Goal: Information Seeking & Learning: Learn about a topic

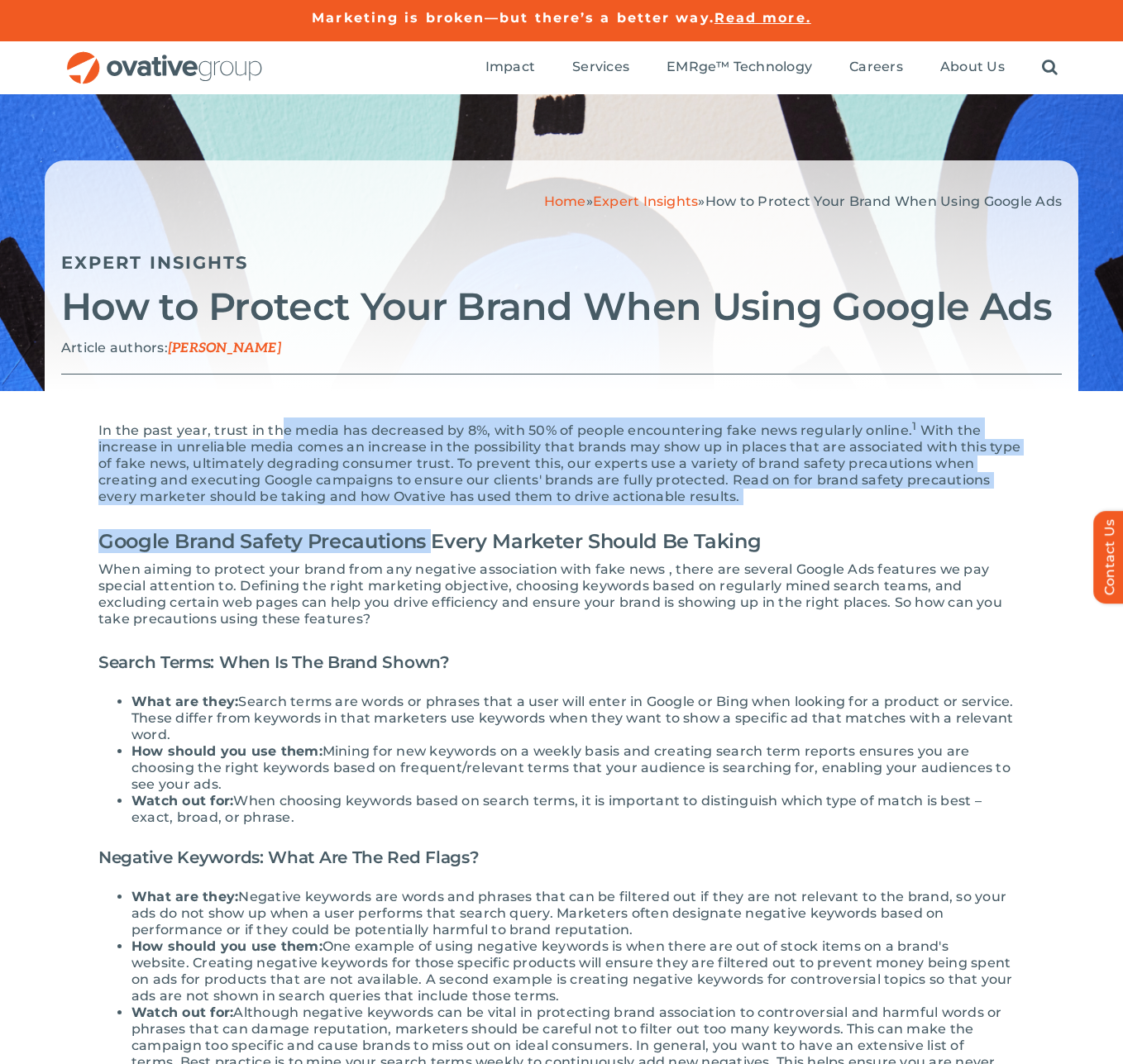
drag, startPoint x: 280, startPoint y: 427, endPoint x: 436, endPoint y: 547, distance: 196.8
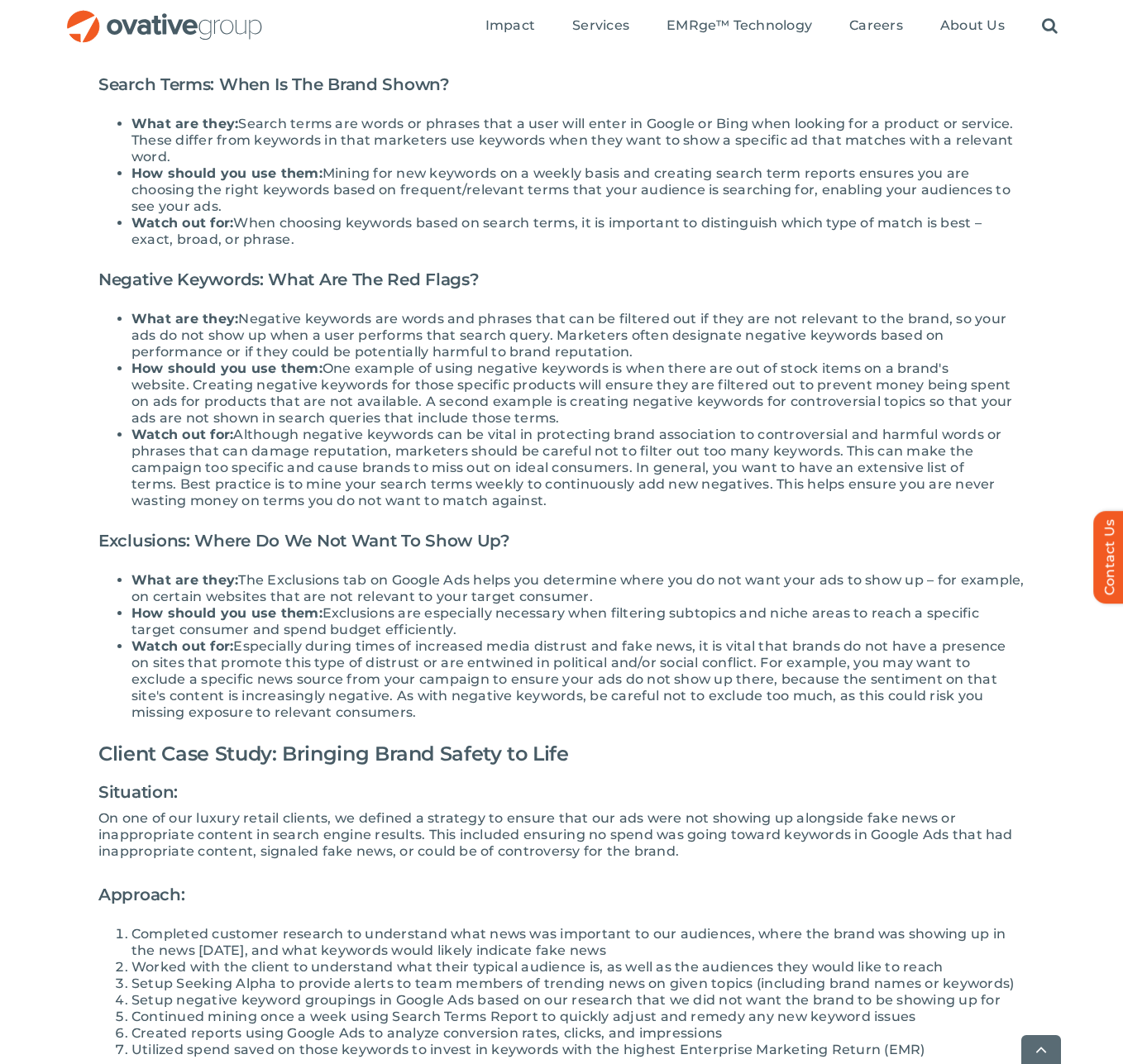
scroll to position [753, 0]
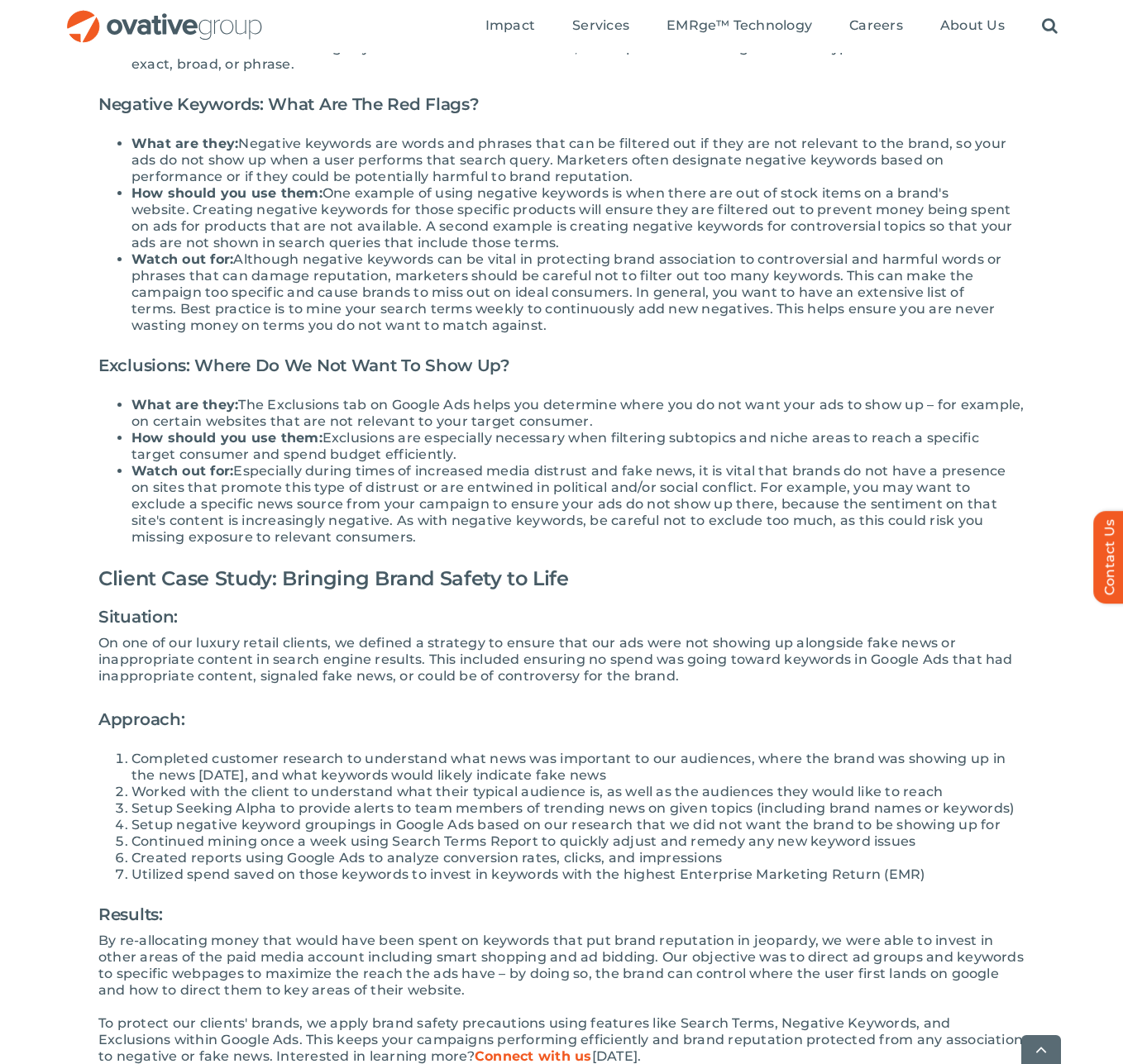
click at [455, 619] on h3 "Situation:" at bounding box center [561, 617] width 926 height 37
drag, startPoint x: 453, startPoint y: 634, endPoint x: 602, endPoint y: 645, distance: 149.4
click at [602, 645] on p "On one of our luxury retail clients, we defined a strategy to ensure that our a…" at bounding box center [561, 659] width 926 height 49
click at [664, 644] on p "On one of our luxury retail clients, we defined a strategy to ensure that our a…" at bounding box center [561, 659] width 926 height 49
drag, startPoint x: 741, startPoint y: 644, endPoint x: 409, endPoint y: 666, distance: 332.7
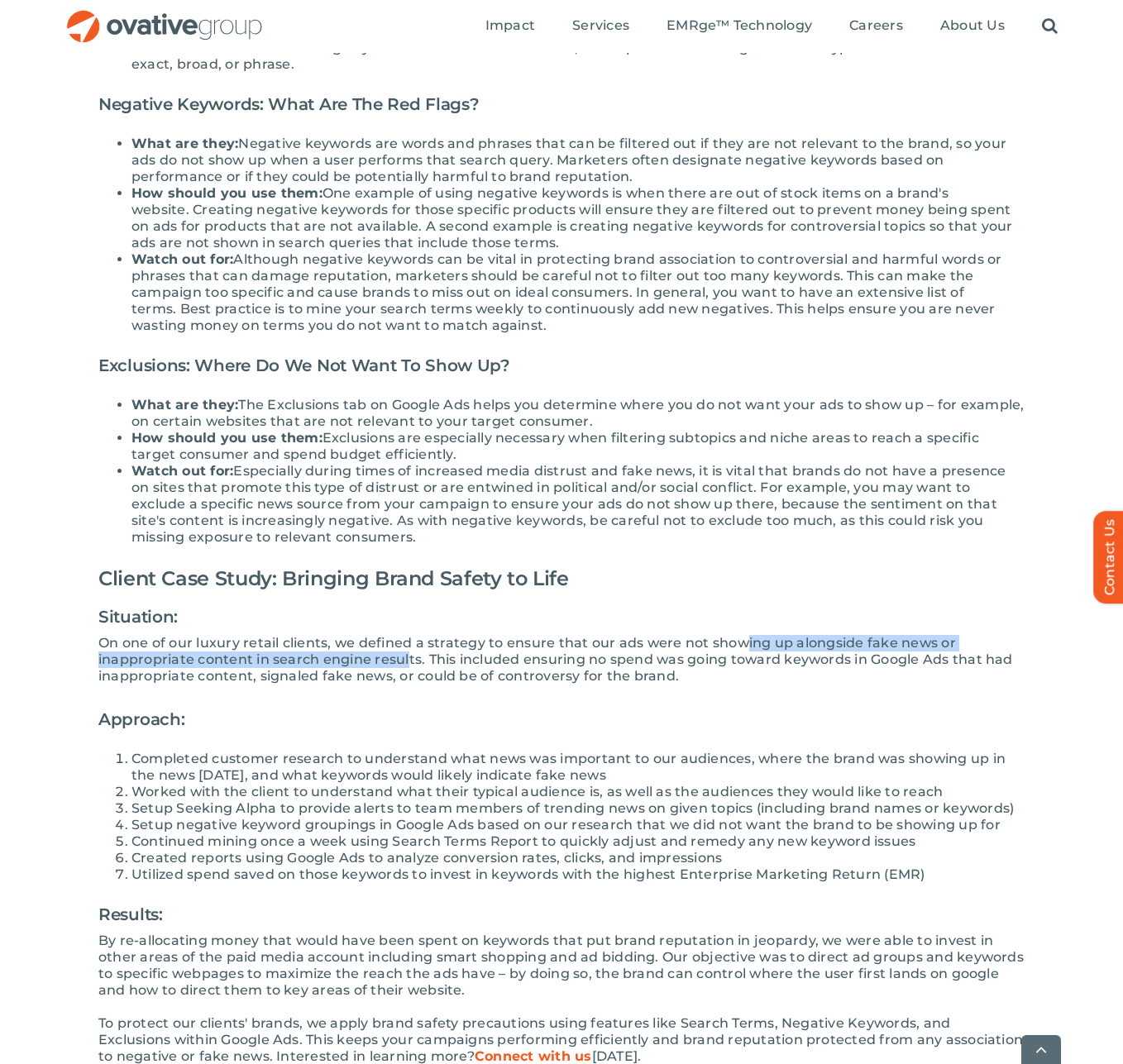
click at [409, 666] on p "On one of our luxury retail clients, we defined a strategy to ensure that our a…" at bounding box center [561, 659] width 926 height 49
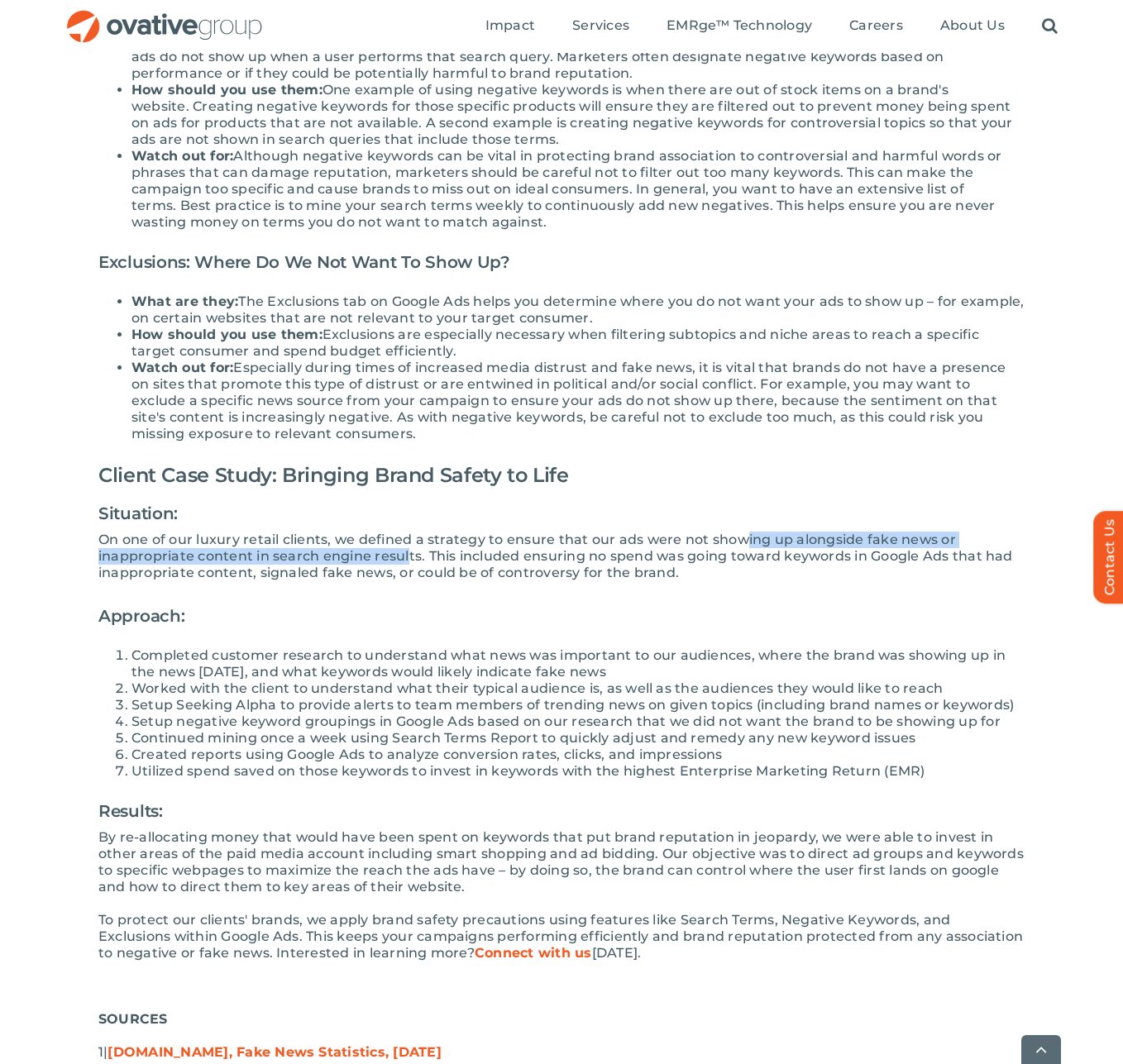
scroll to position [1038, 0]
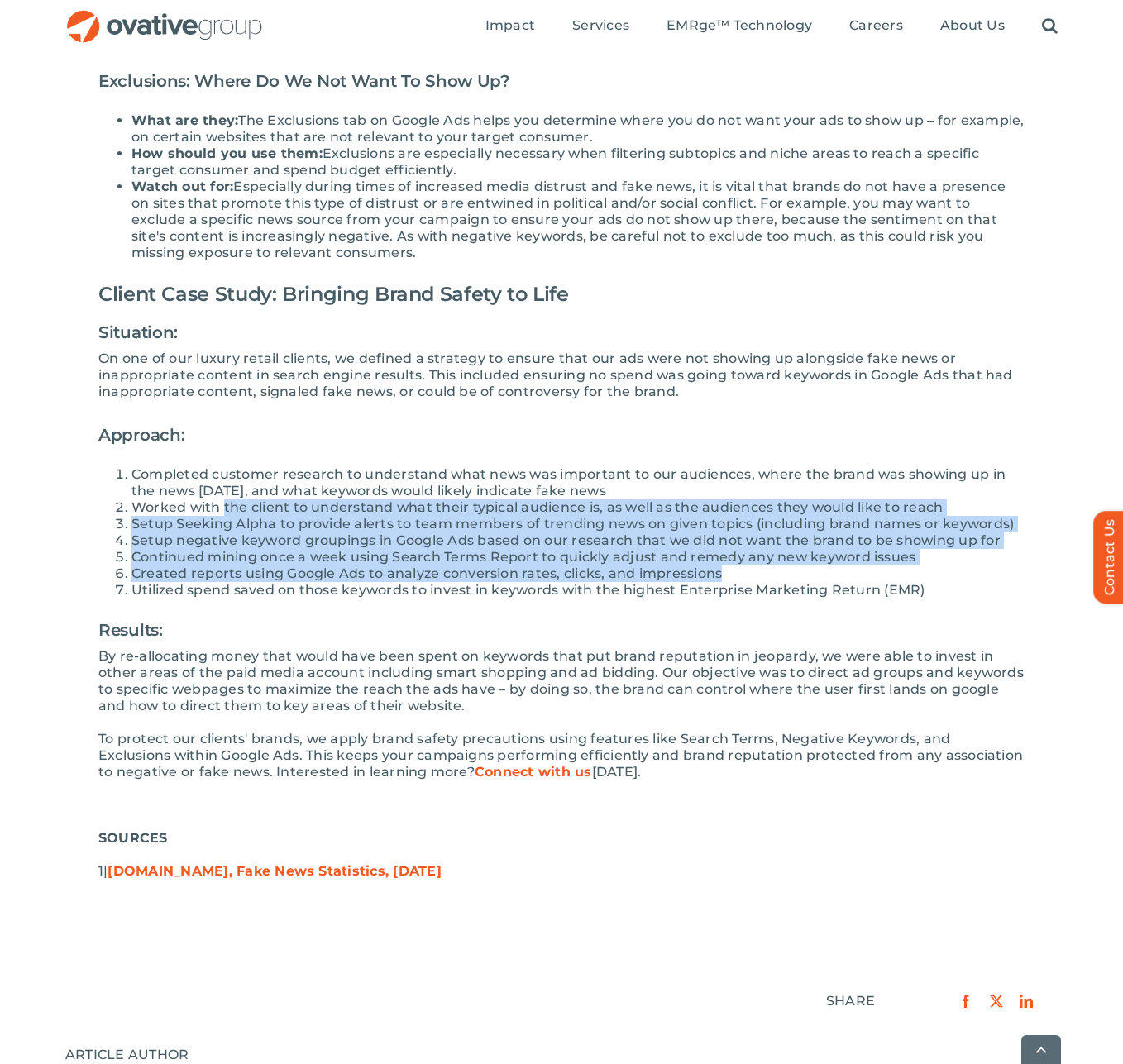
drag, startPoint x: 222, startPoint y: 506, endPoint x: 887, endPoint y: 578, distance: 668.9
click at [887, 578] on ol "Completed customer research to understand what news was important to our audien…" at bounding box center [561, 532] width 926 height 133
